Goal: Transaction & Acquisition: Download file/media

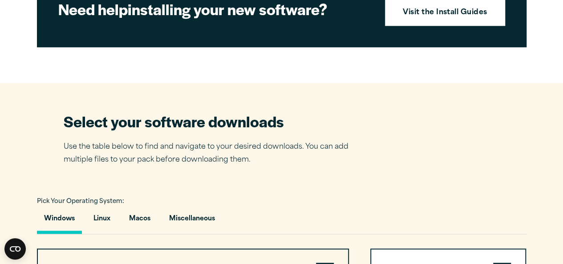
scroll to position [693, 0]
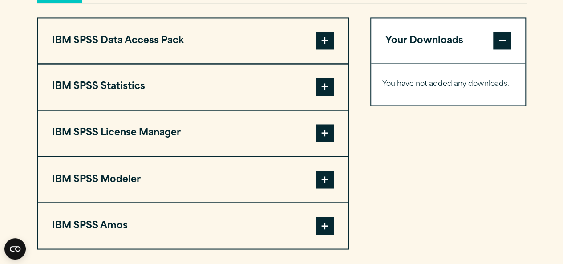
click at [325, 96] on span at bounding box center [325, 87] width 18 height 18
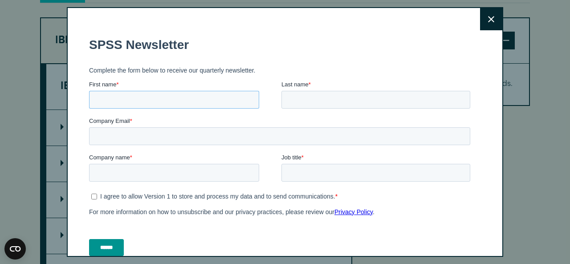
click at [211, 101] on input "First name *" at bounding box center [174, 100] width 170 height 18
type input "********"
click at [324, 94] on input "Last name *" at bounding box center [375, 100] width 189 height 18
type input "**********"
click at [316, 130] on input "Company Email *" at bounding box center [279, 136] width 381 height 18
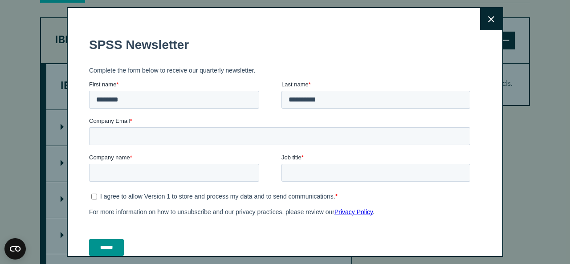
click at [480, 25] on button "Close" at bounding box center [491, 19] width 22 height 22
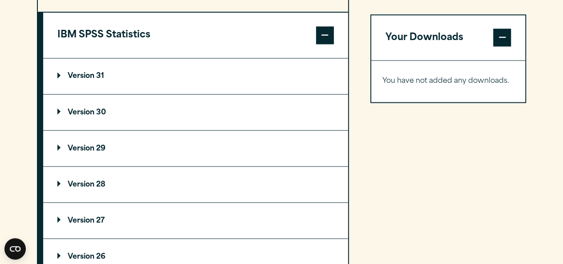
scroll to position [764, 0]
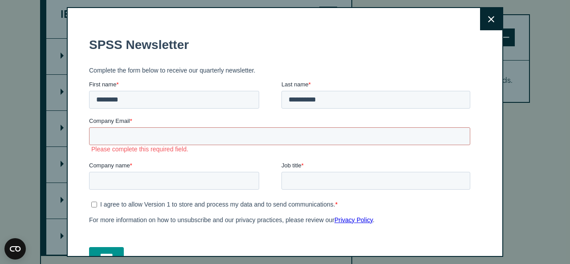
click at [488, 21] on icon at bounding box center [491, 19] width 6 height 7
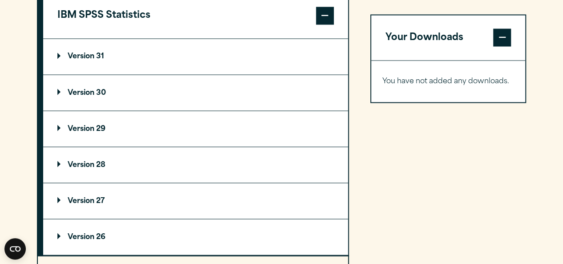
click at [126, 146] on summary "Version 29" at bounding box center [195, 129] width 305 height 36
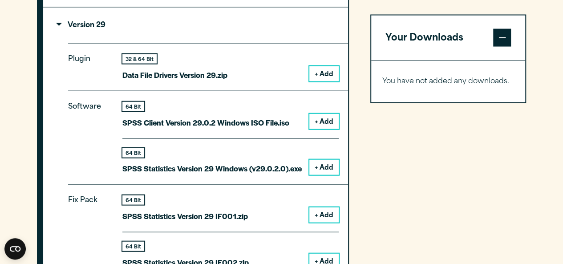
scroll to position [871, 0]
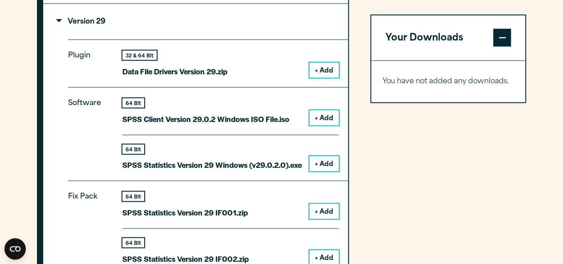
click at [323, 171] on button "+ Add" at bounding box center [323, 163] width 29 height 15
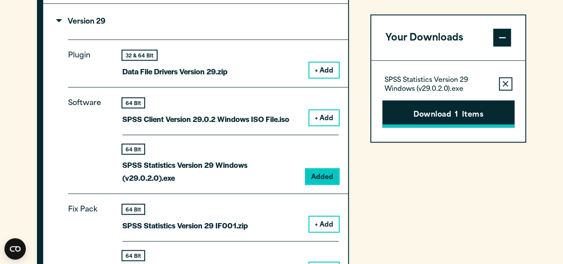
click at [434, 106] on button "Download 1 Items" at bounding box center [448, 114] width 132 height 28
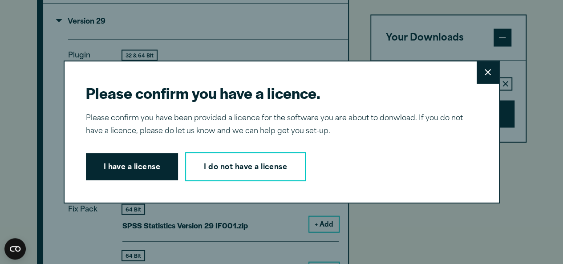
click at [527, 163] on div "Please confirm you have a licence. Close Please confirm you have been provided …" at bounding box center [281, 132] width 563 height 264
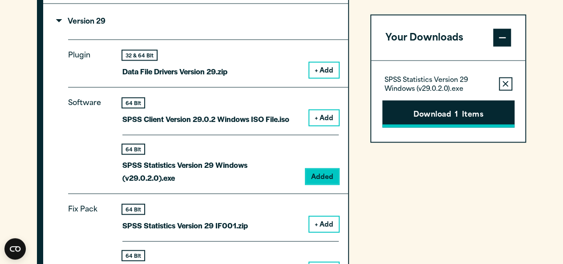
click at [419, 104] on button "Download 1 Items" at bounding box center [448, 114] width 132 height 28
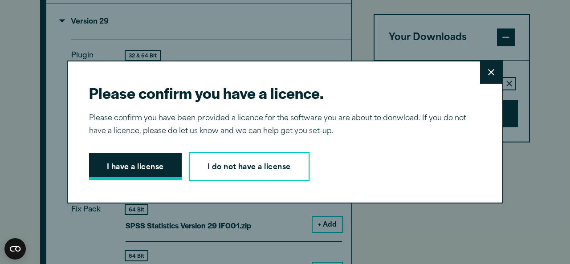
click at [153, 173] on button "I have a license" at bounding box center [135, 167] width 93 height 28
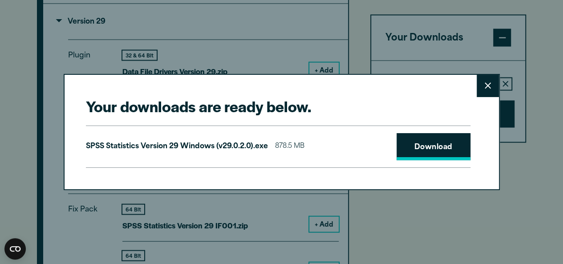
click at [420, 144] on link "Download" at bounding box center [434, 147] width 74 height 28
click at [428, 92] on div "Your downloads are ready below. Close SPSS Statistics Version 29 Windows (v29.0…" at bounding box center [282, 132] width 436 height 116
click at [480, 84] on button "Close" at bounding box center [488, 86] width 22 height 22
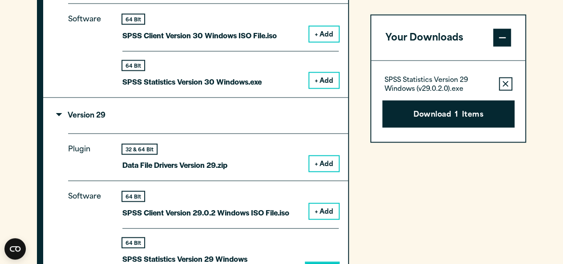
click at [331, 88] on button "+ Add" at bounding box center [323, 80] width 29 height 15
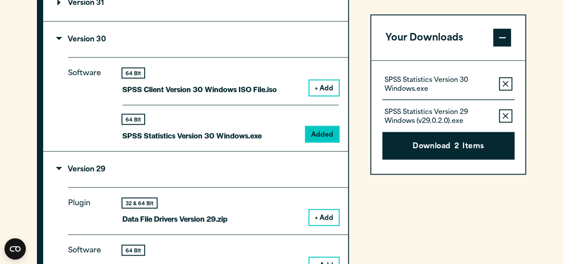
scroll to position [799, 0]
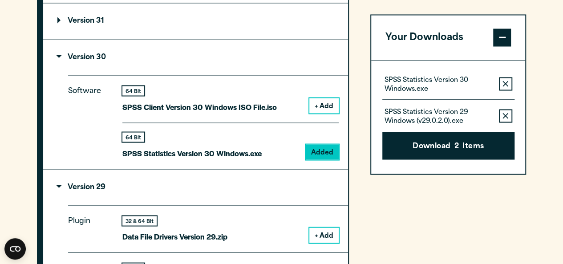
click at [268, 31] on summary "Version 31" at bounding box center [195, 21] width 305 height 36
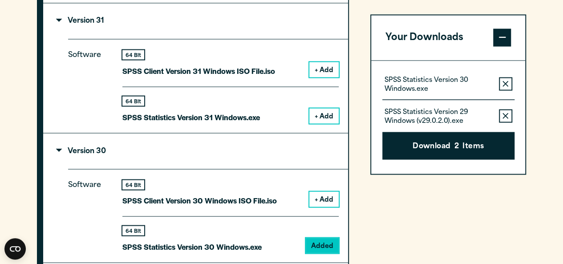
click at [222, 159] on summary "Version 30" at bounding box center [195, 151] width 305 height 36
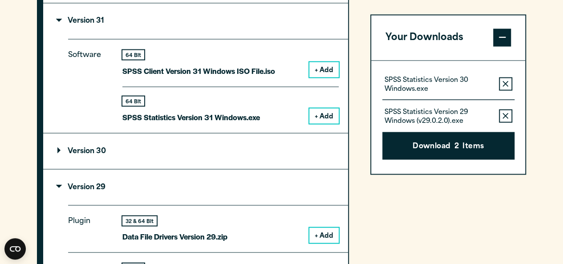
click at [222, 159] on summary "Version 30" at bounding box center [195, 151] width 305 height 36
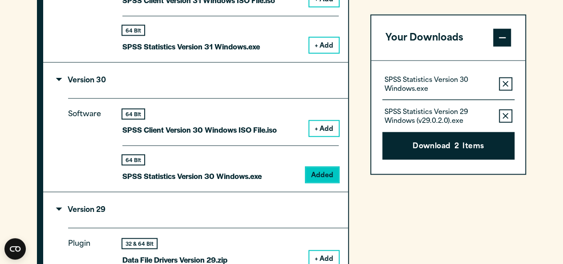
scroll to position [871, 0]
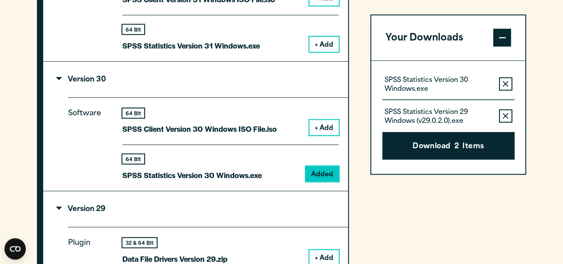
click at [510, 119] on button "Remove this item from your software download list" at bounding box center [505, 115] width 13 height 13
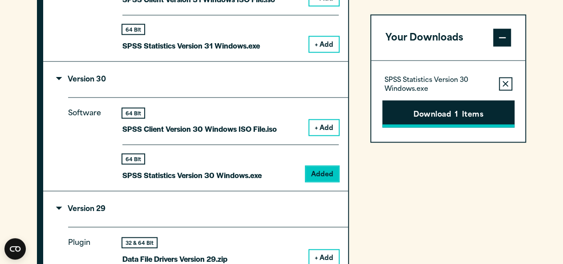
click at [442, 109] on button "Download 1 Items" at bounding box center [448, 114] width 132 height 28
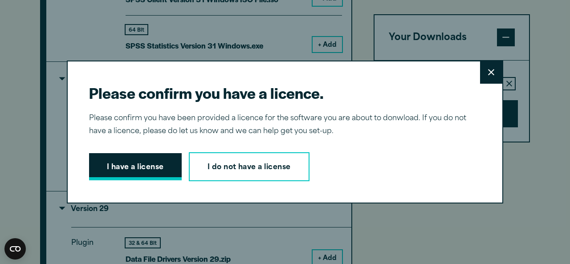
click at [120, 167] on button "I have a license" at bounding box center [135, 167] width 93 height 28
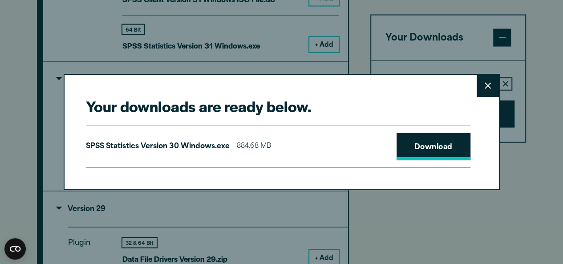
click at [422, 142] on link "Download" at bounding box center [434, 147] width 74 height 28
click at [490, 76] on button "Close" at bounding box center [488, 86] width 22 height 22
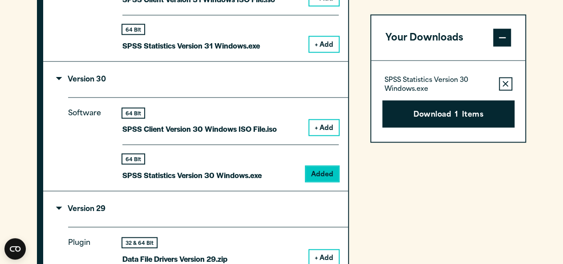
click at [393, 137] on div "SPSS Statistics Version 30 Windows.exe Remove this item from your software down…" at bounding box center [448, 101] width 154 height 81
